Goal: Task Accomplishment & Management: Manage account settings

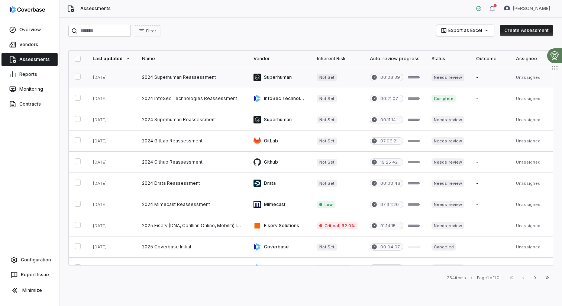
click at [129, 77] on link at bounding box center [111, 77] width 49 height 21
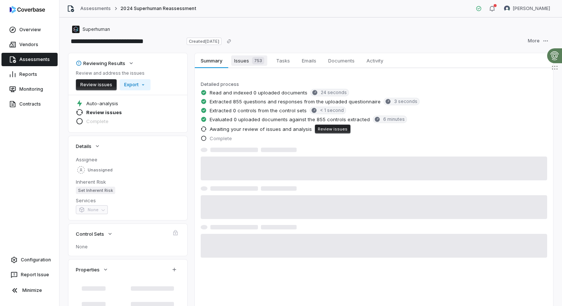
click at [246, 65] on span "Issues 753" at bounding box center [249, 60] width 36 height 10
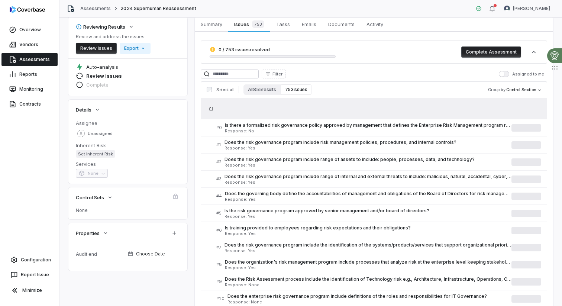
scroll to position [42, 0]
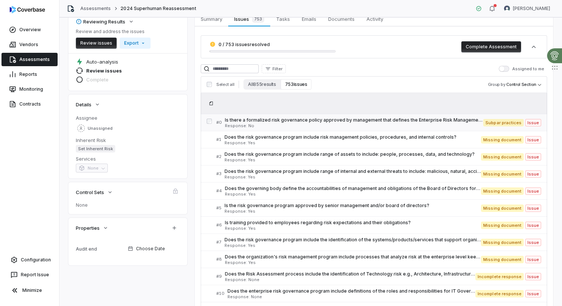
click at [265, 124] on span "Response: No" at bounding box center [354, 126] width 258 height 4
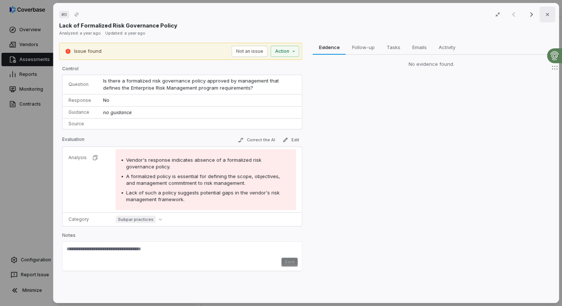
click at [548, 14] on icon "button" at bounding box center [548, 15] width 6 height 6
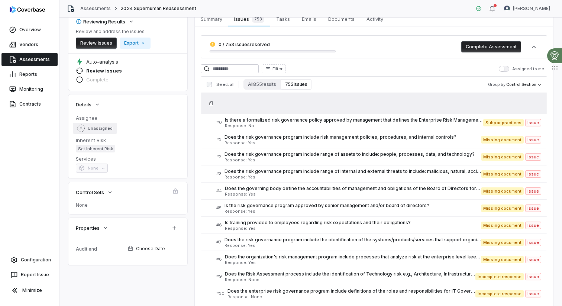
click at [88, 128] on span "Unassigned" at bounding box center [100, 129] width 25 height 6
